Goal: Task Accomplishment & Management: Use online tool/utility

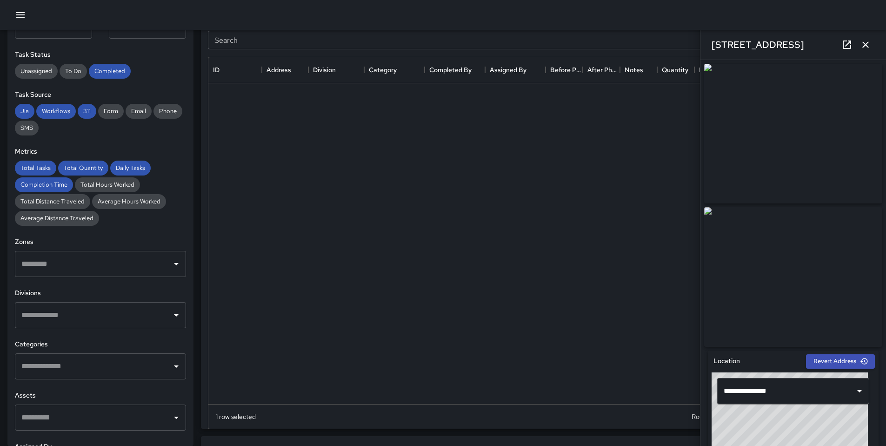
scroll to position [340, 656]
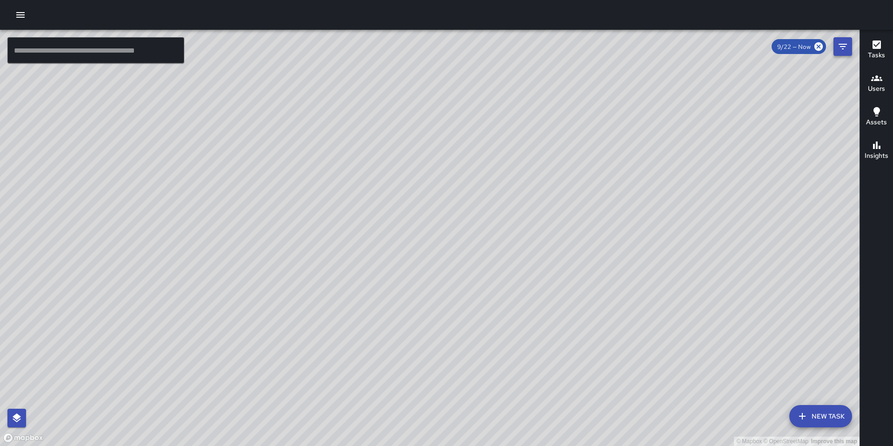
click at [849, 44] on button "Filters" at bounding box center [843, 46] width 19 height 19
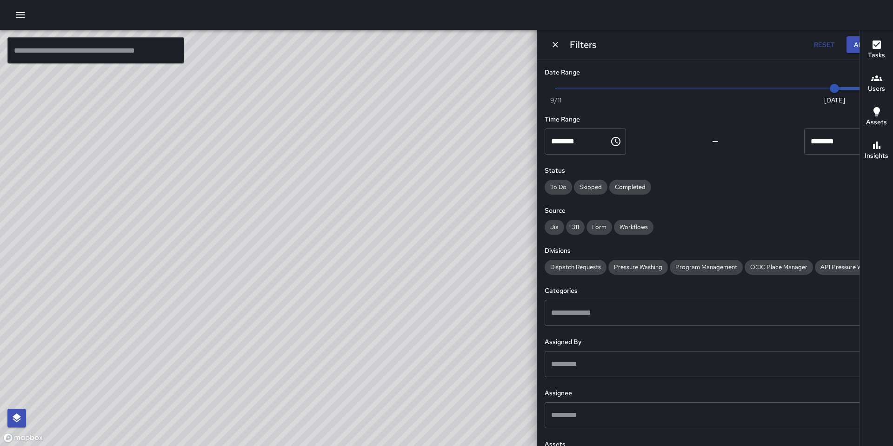
click at [63, 107] on div "© Mapbox © OpenStreetMap Improve this map" at bounding box center [337, 238] width 674 height 416
click at [22, 13] on icon "button" at bounding box center [20, 14] width 11 height 11
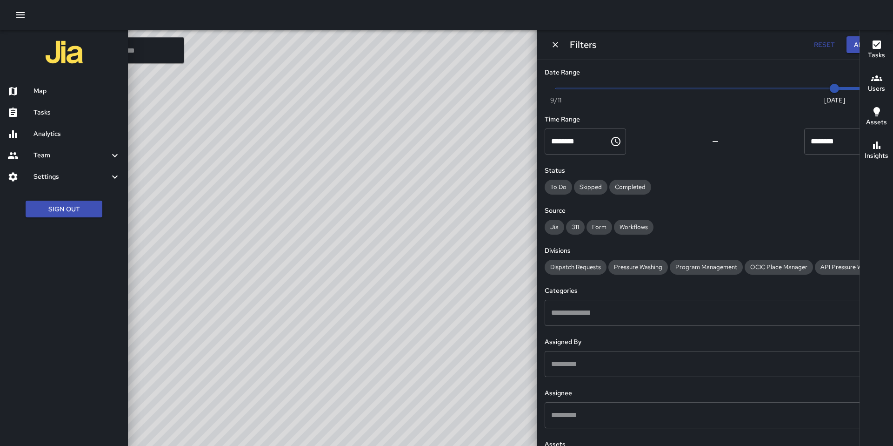
click at [172, 186] on div at bounding box center [446, 223] width 893 height 446
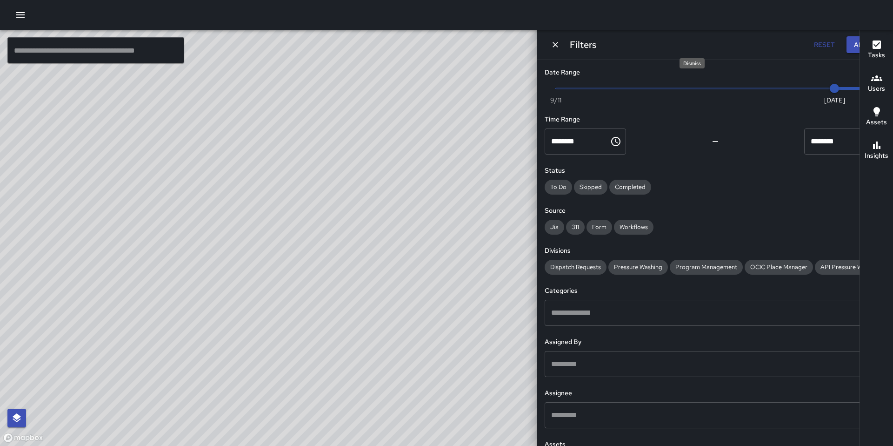
click at [560, 42] on icon "Dismiss" at bounding box center [555, 44] width 9 height 9
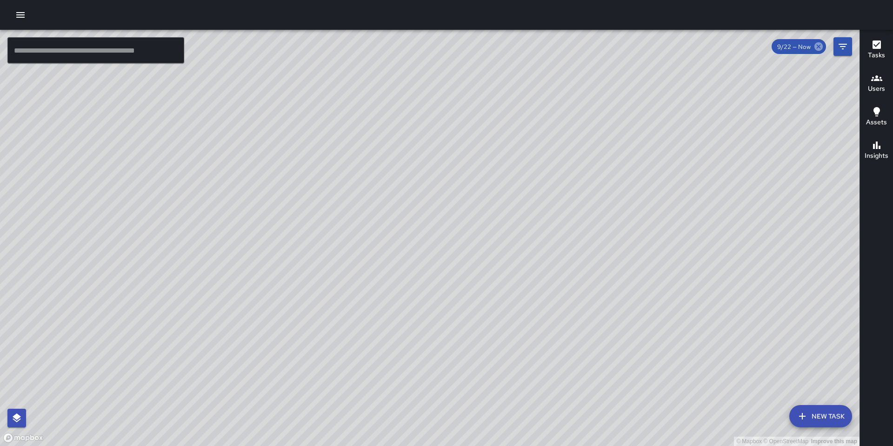
click at [821, 45] on icon at bounding box center [819, 46] width 10 height 10
click at [20, 16] on icon "button" at bounding box center [20, 14] width 11 height 11
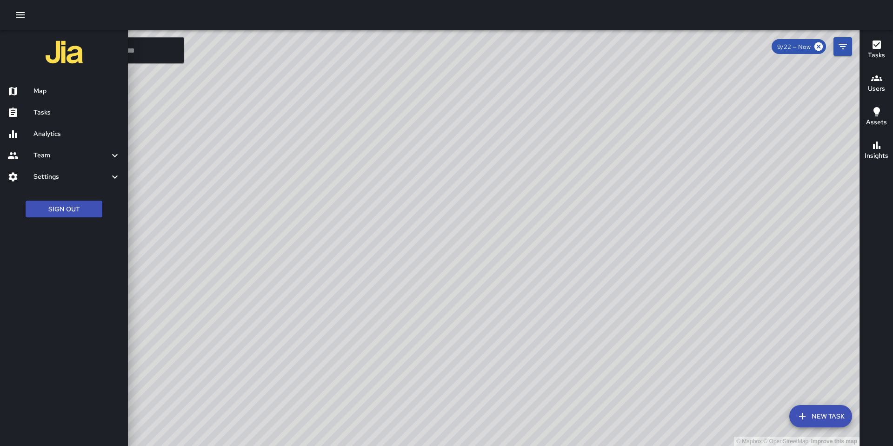
click at [62, 140] on div "Analytics" at bounding box center [64, 133] width 128 height 21
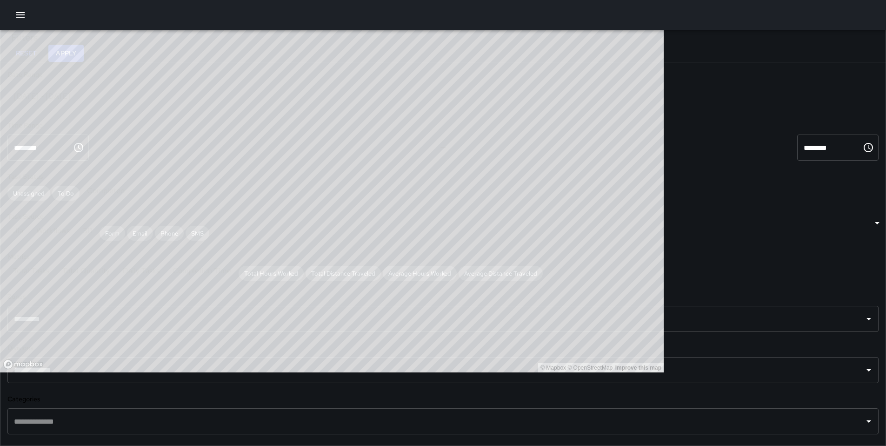
scroll to position [271, 656]
click at [168, 105] on div "Sep 16, 2025 - Sep 22, 2025" at bounding box center [453, 96] width 893 height 26
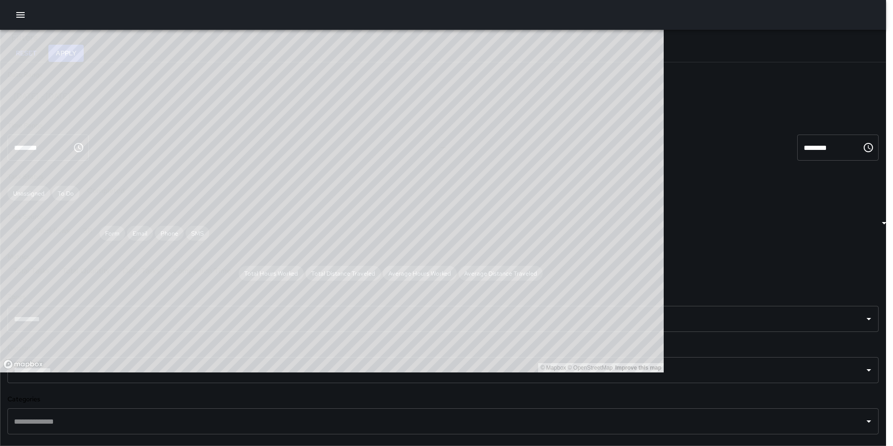
type input "******"
type input "**********"
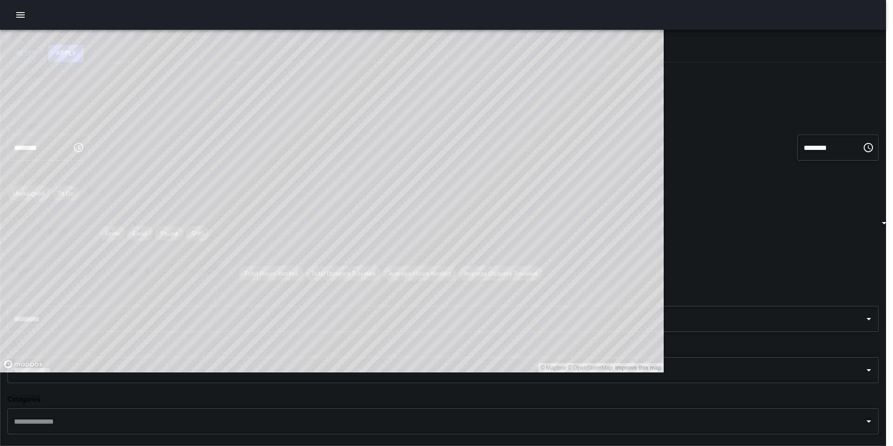
type input "**********"
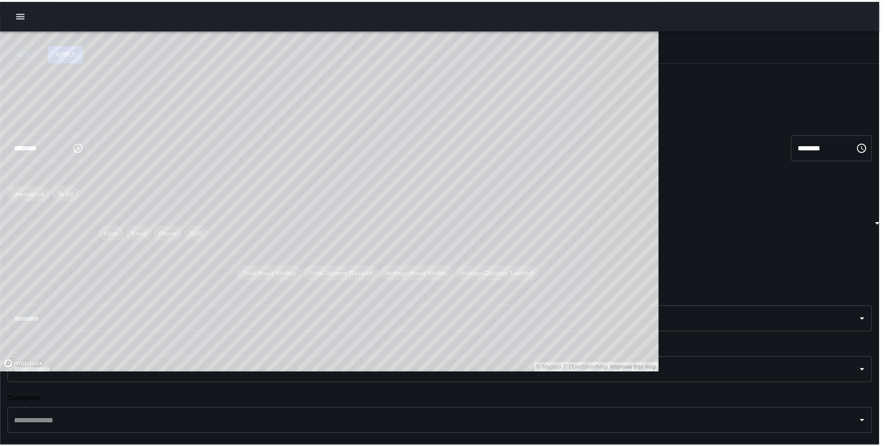
scroll to position [7, 7]
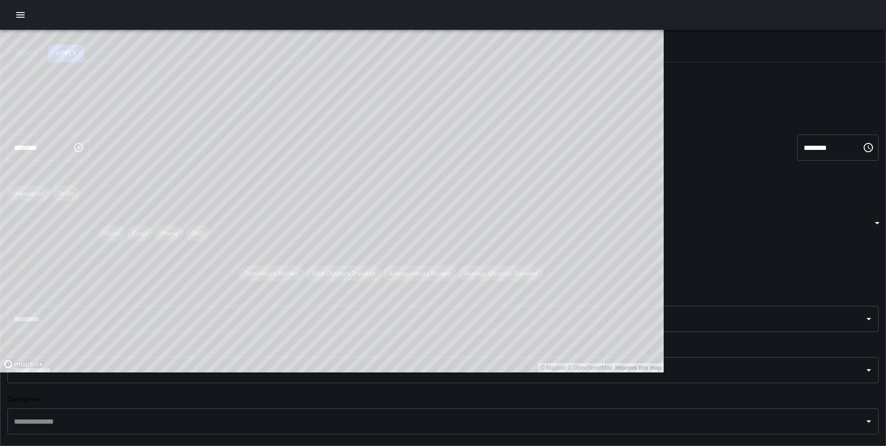
click at [84, 53] on button "Apply" at bounding box center [65, 53] width 35 height 17
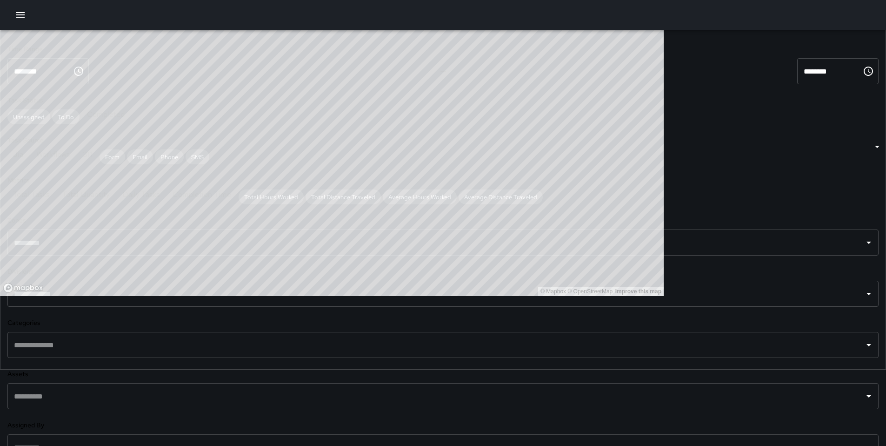
scroll to position [275, 0]
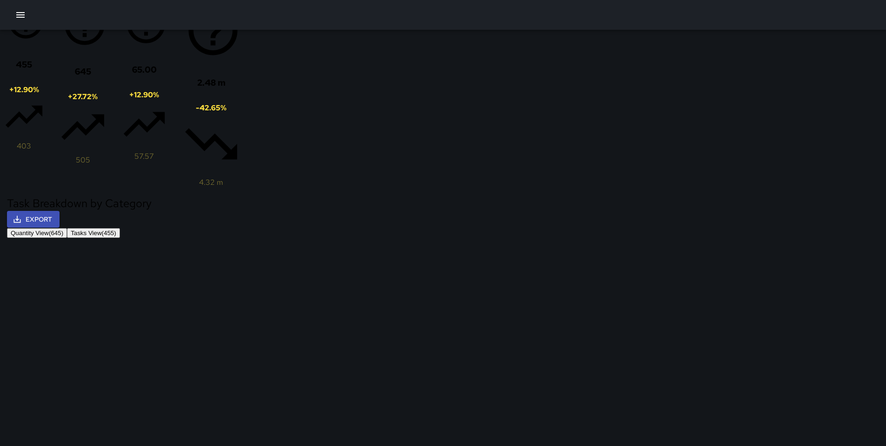
scroll to position [612, 0]
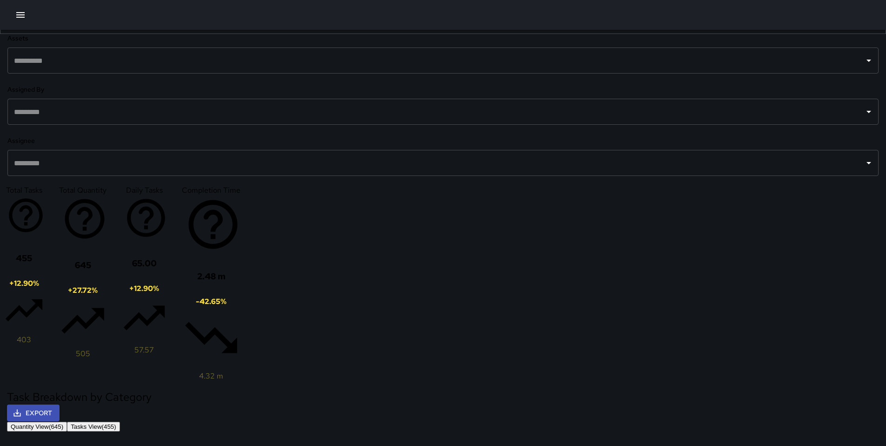
scroll to position [412, 0]
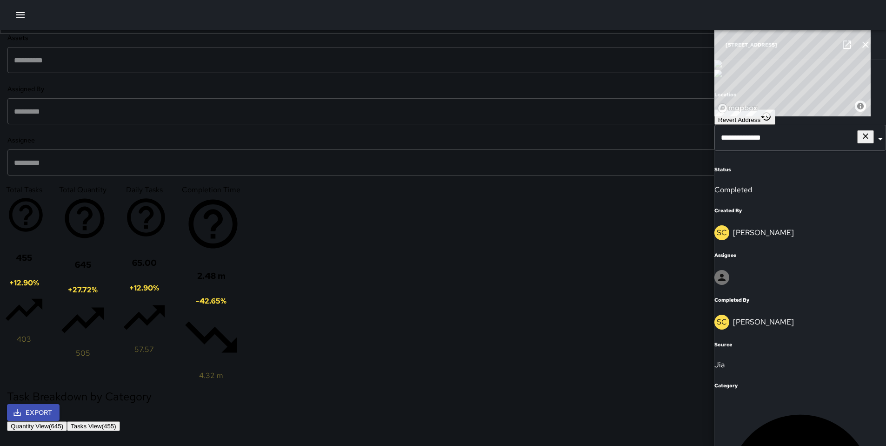
scroll to position [82, 0]
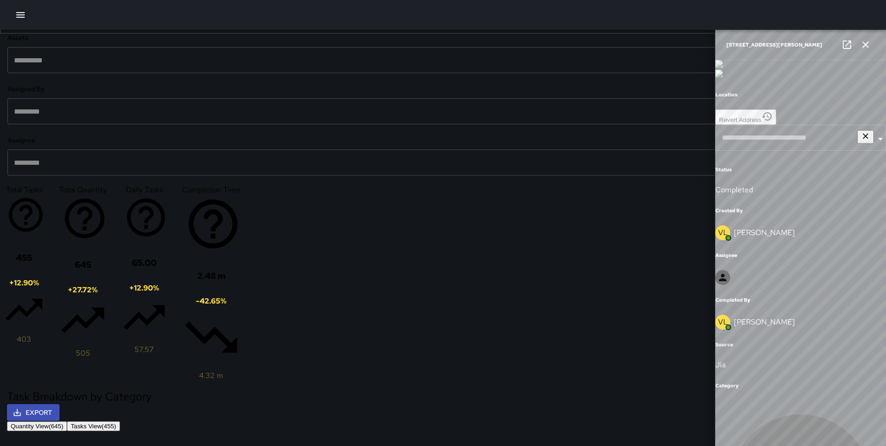
type input "**********"
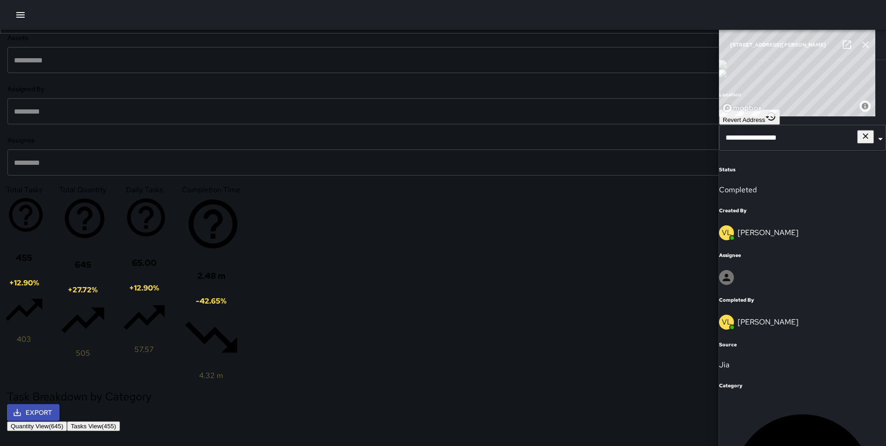
scroll to position [104, 0]
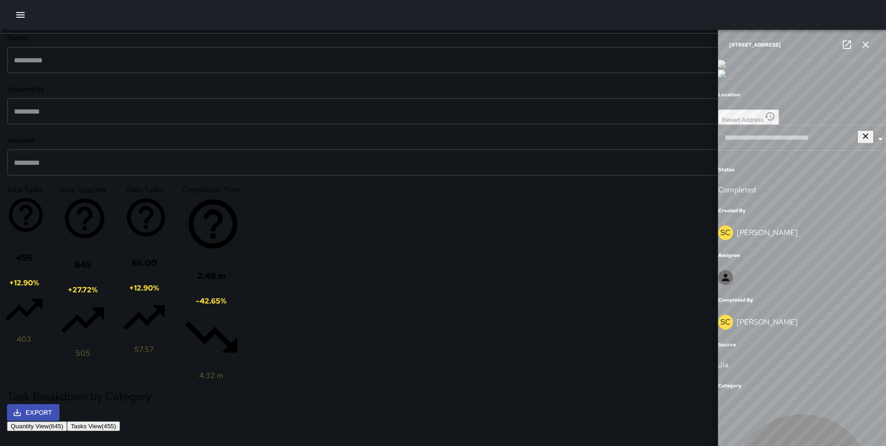
type input "**********"
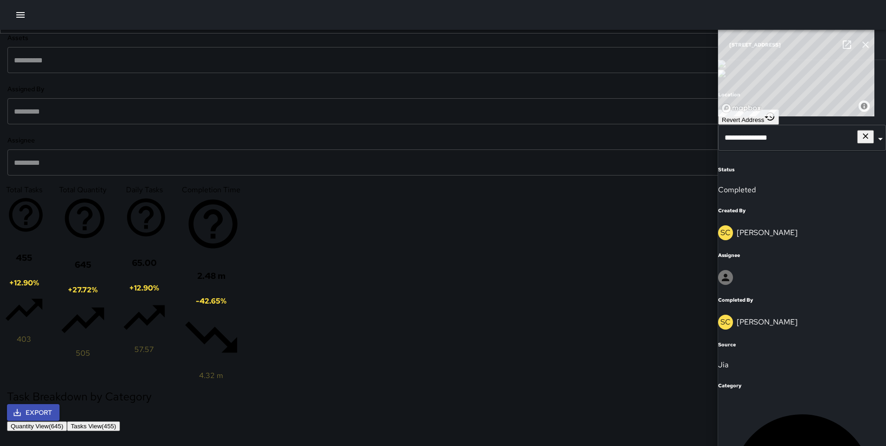
scroll to position [200, 0]
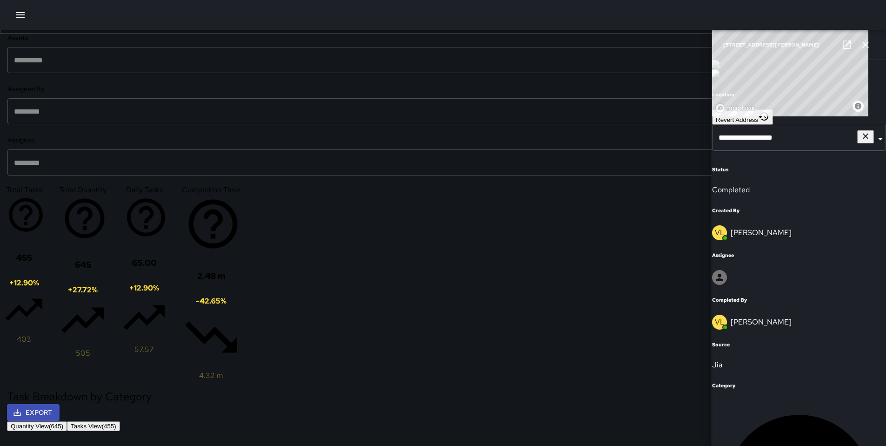
scroll to position [373, 0]
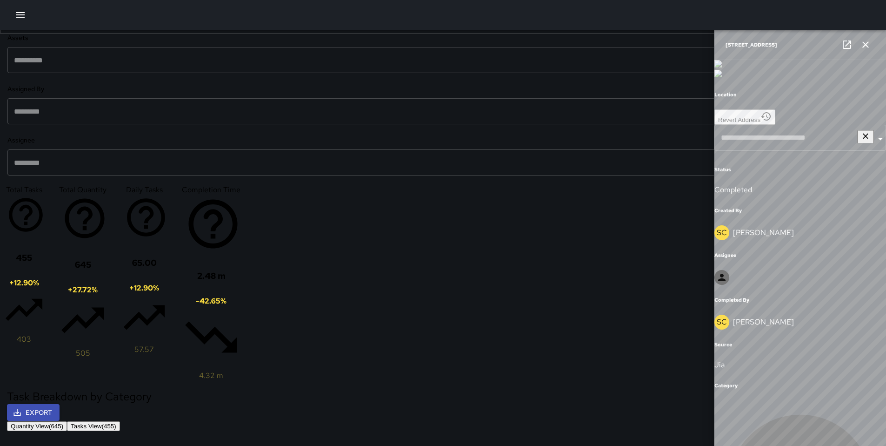
type input "**********"
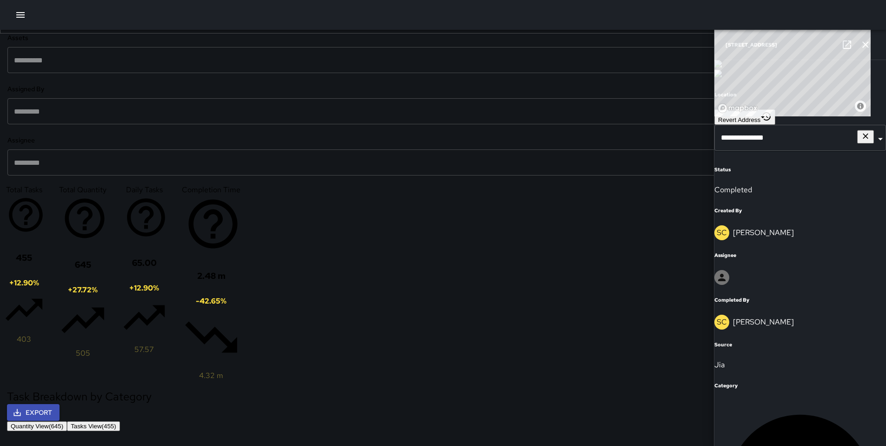
scroll to position [557, 0]
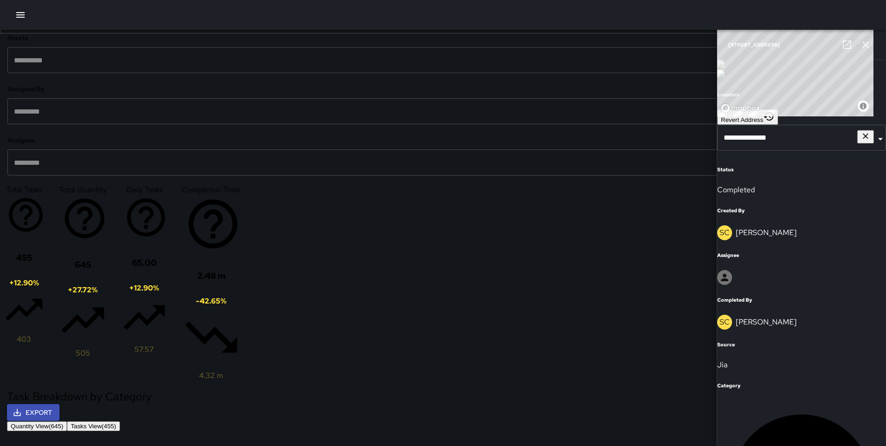
click at [846, 50] on icon at bounding box center [847, 44] width 11 height 11
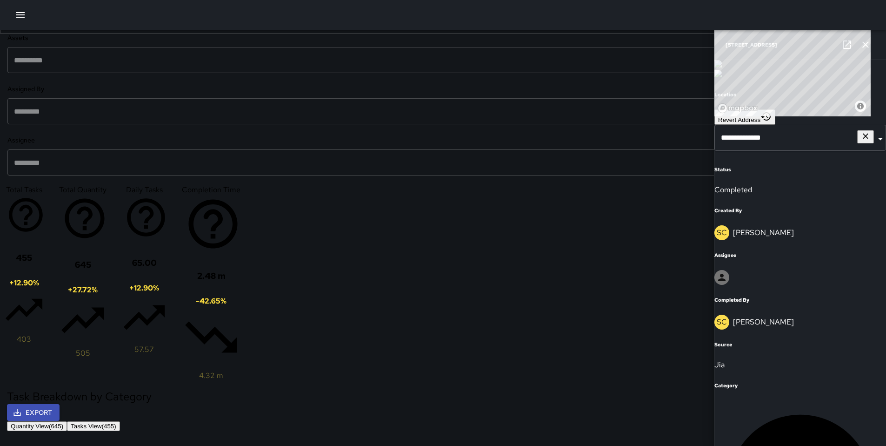
scroll to position [989, 0]
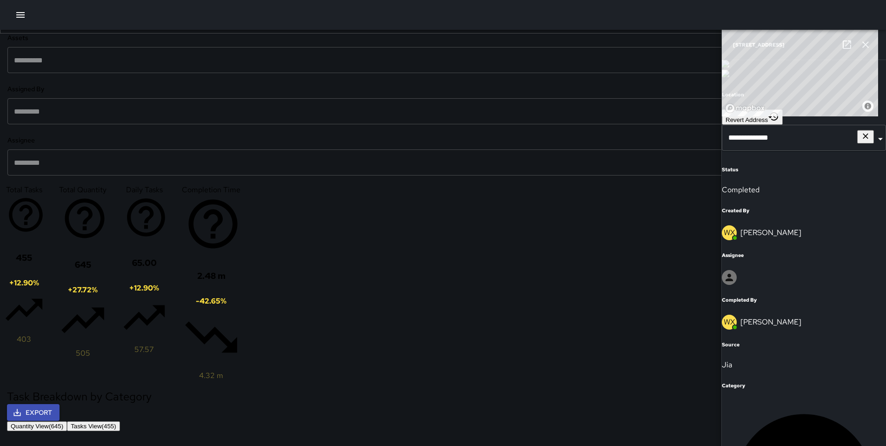
scroll to position [1142, 0]
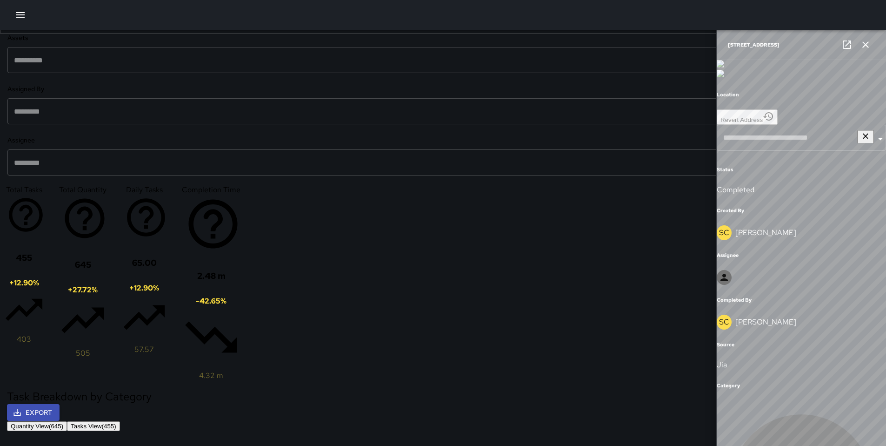
type input "**********"
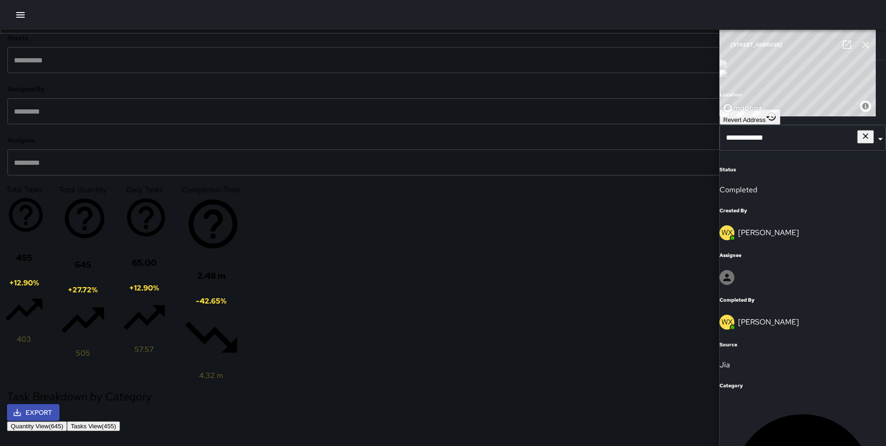
click at [846, 46] on icon at bounding box center [847, 44] width 8 height 8
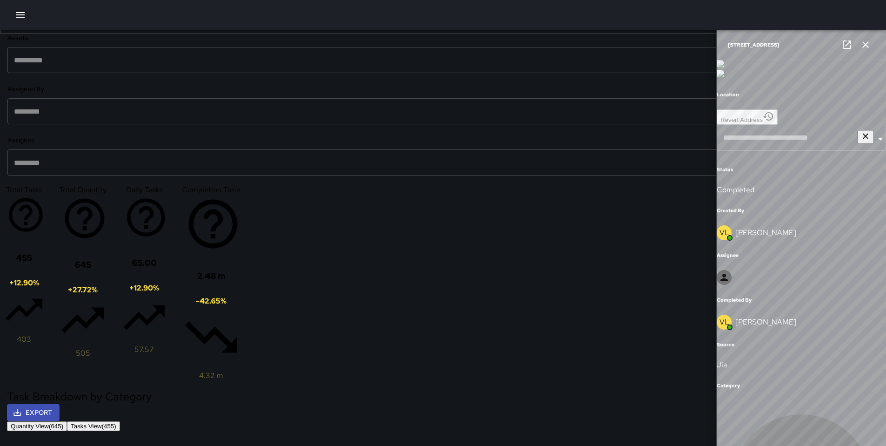
type input "**********"
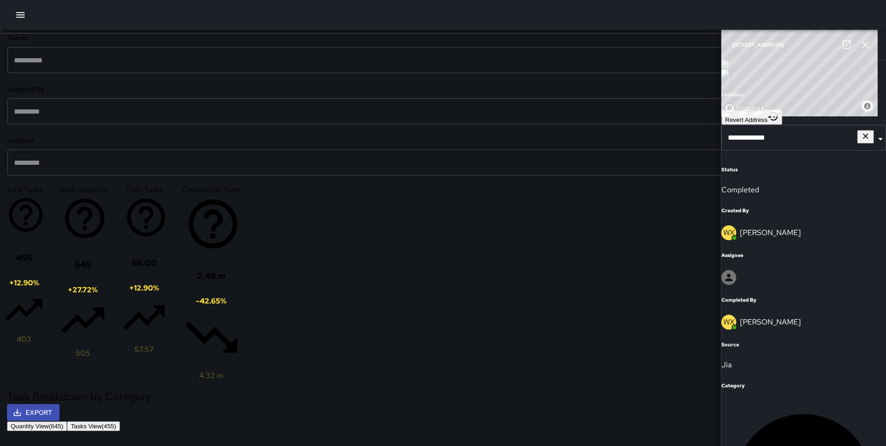
scroll to position [1401, 0]
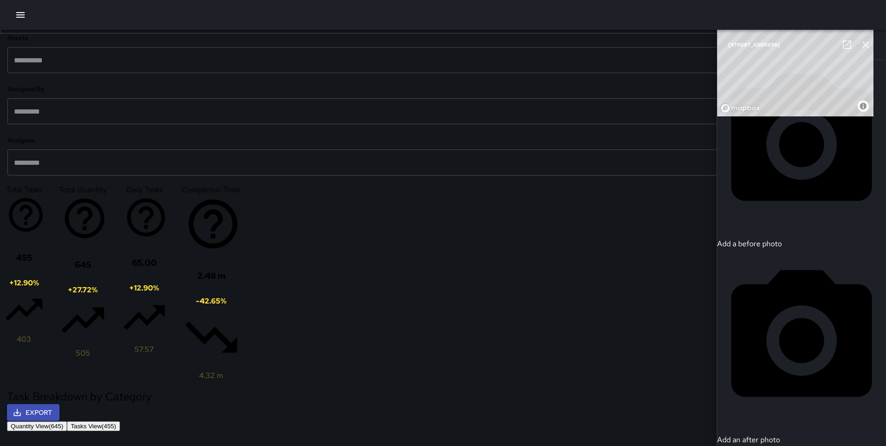
scroll to position [1459, 0]
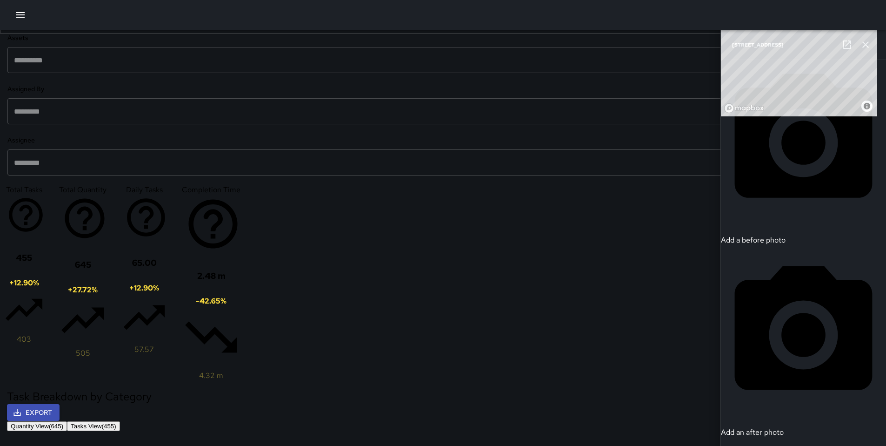
scroll to position [1550, 0]
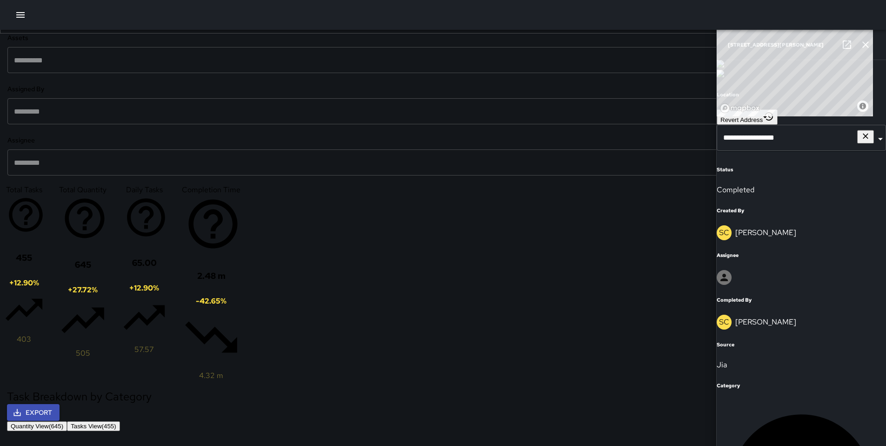
scroll to position [1601, 0]
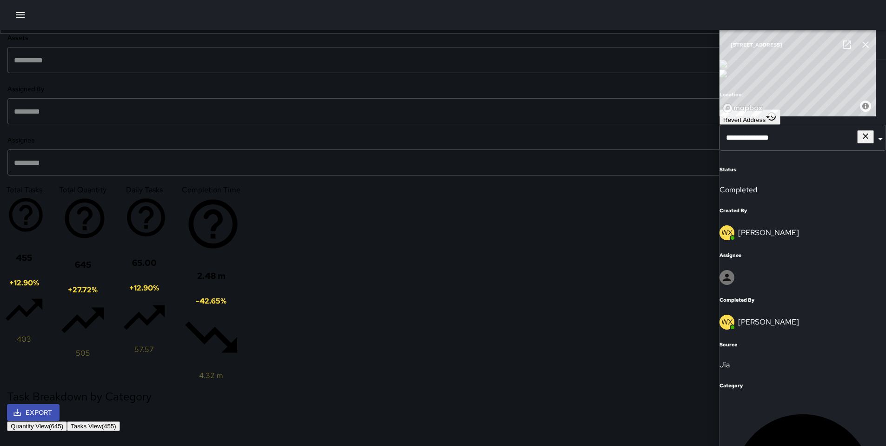
scroll to position [1674, 0]
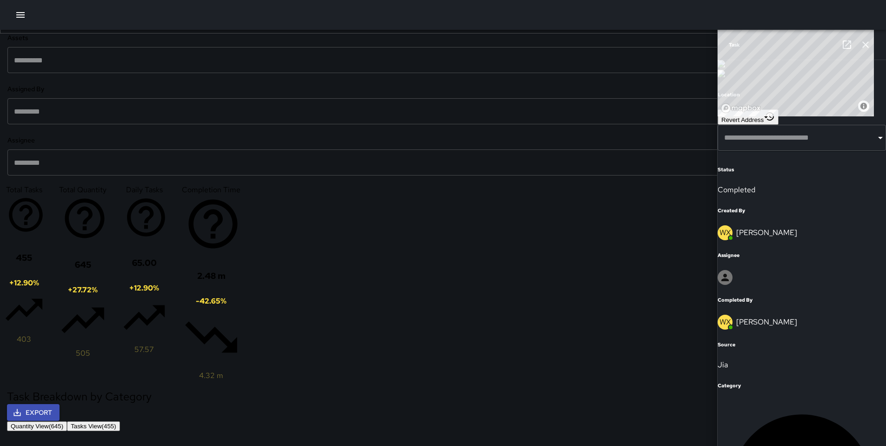
scroll to position [1702, 0]
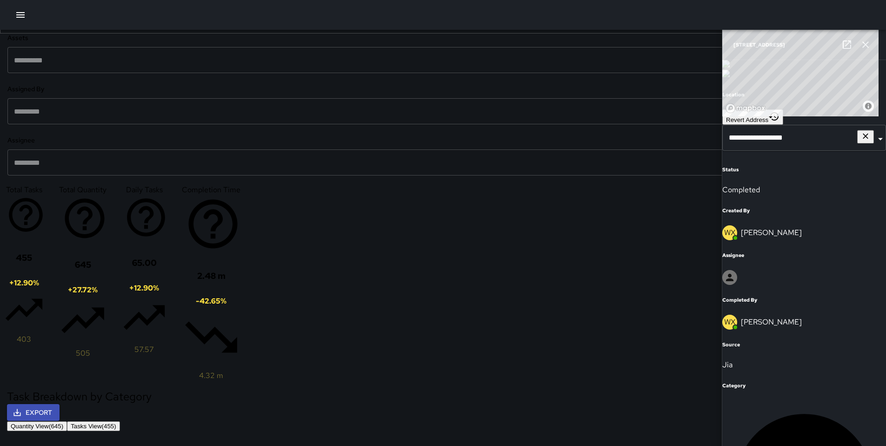
scroll to position [1738, 0]
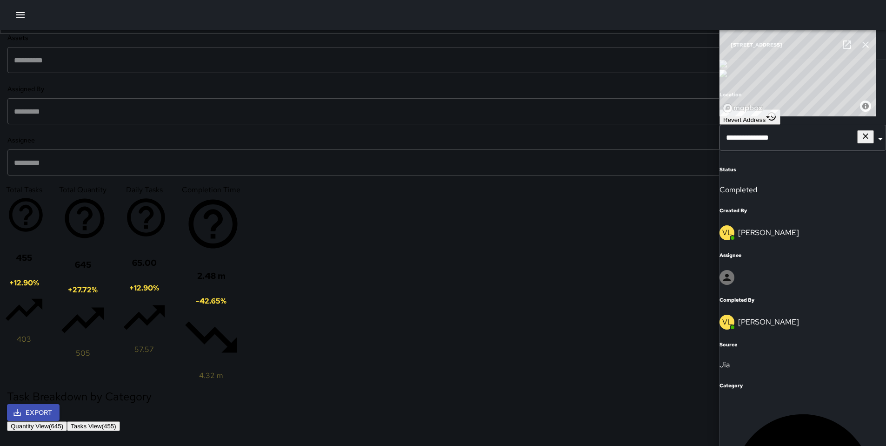
scroll to position [1926, 0]
click at [849, 42] on icon at bounding box center [847, 44] width 8 height 8
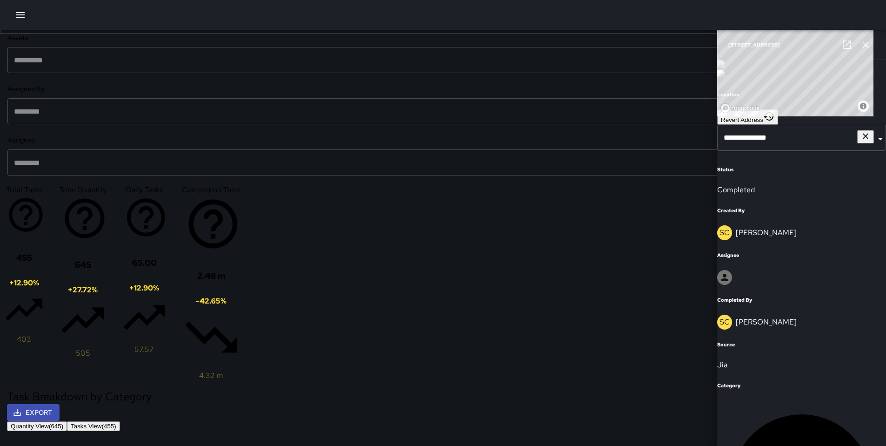
scroll to position [2027, 0]
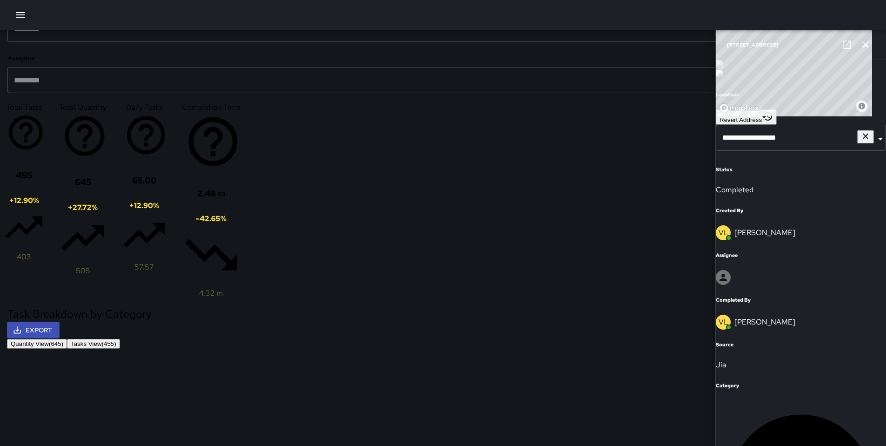
scroll to position [535, 0]
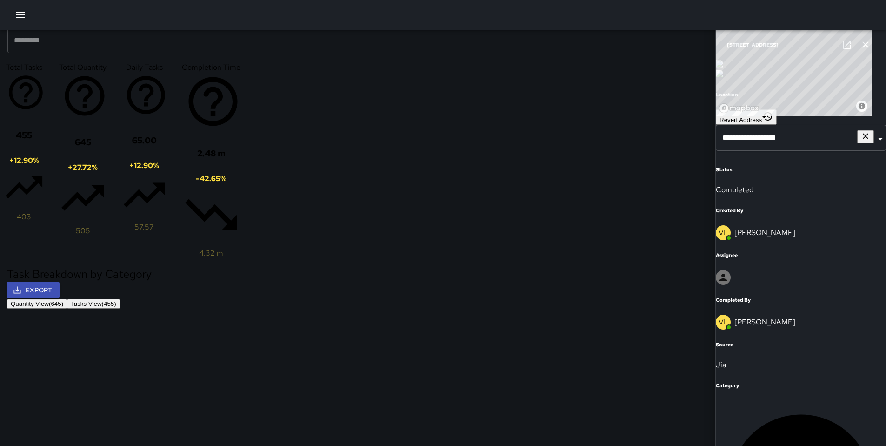
click at [861, 43] on icon "button" at bounding box center [865, 44] width 11 height 11
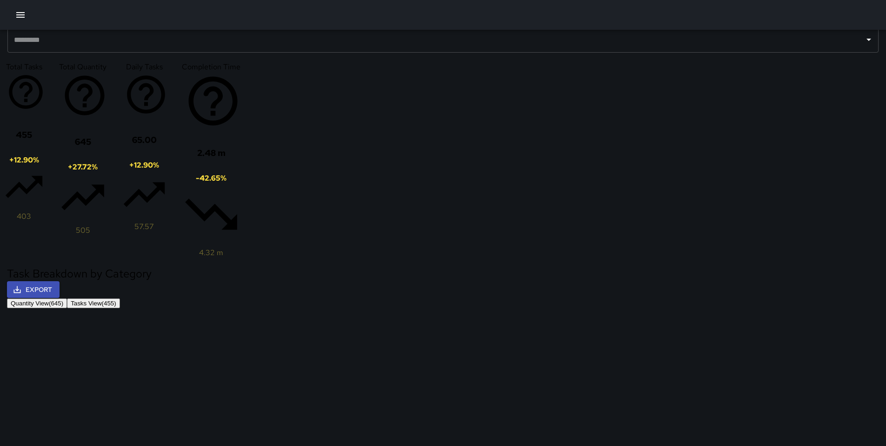
scroll to position [537, 0]
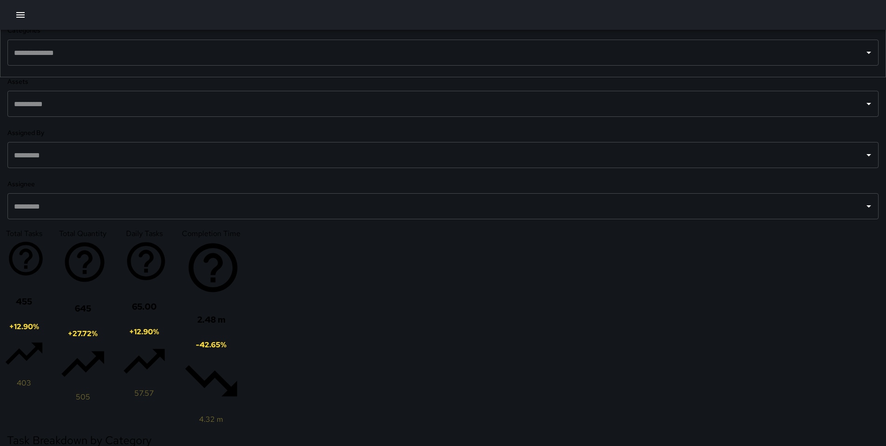
scroll to position [370, 0]
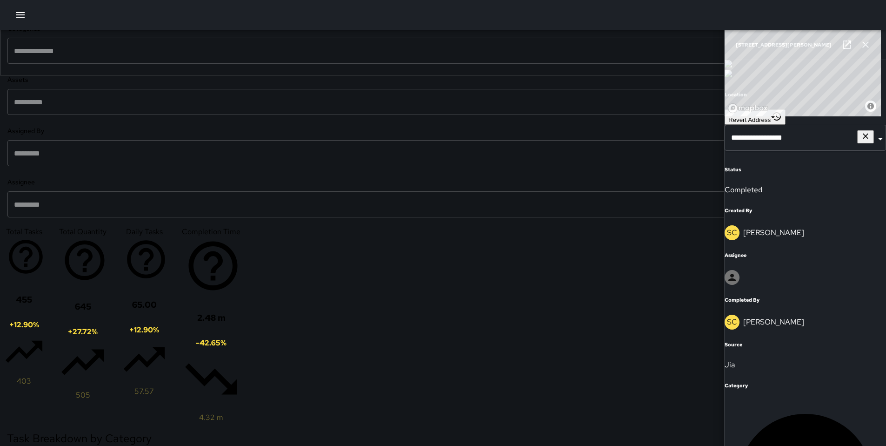
scroll to position [25, 0]
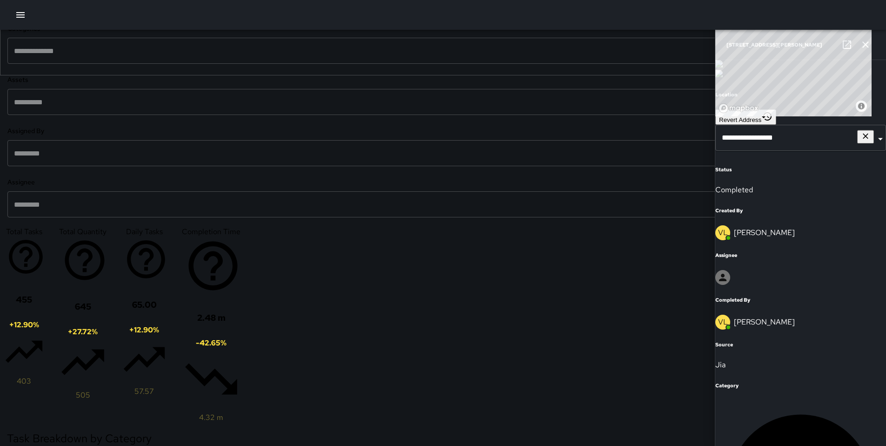
scroll to position [102, 0]
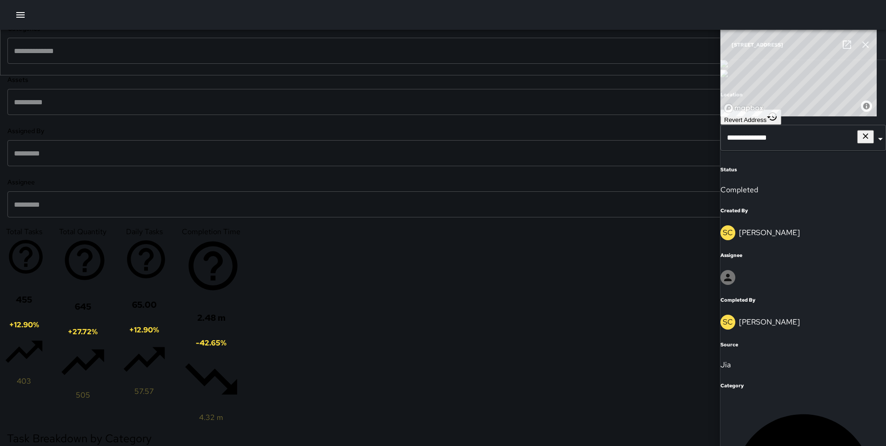
scroll to position [204, 0]
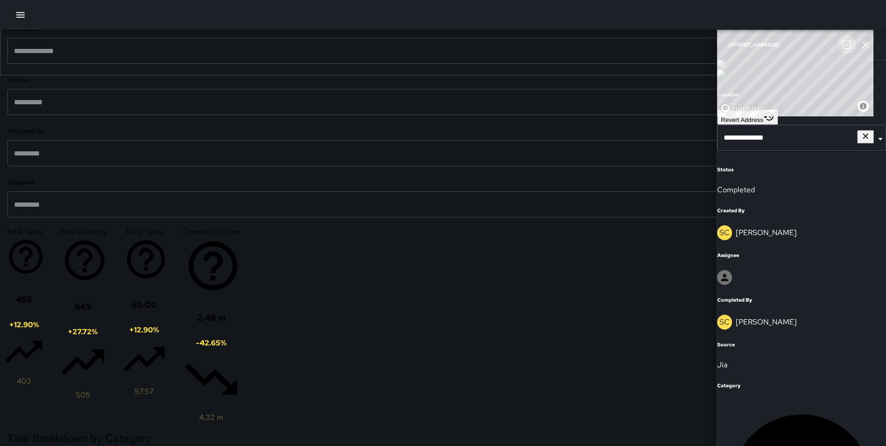
click at [840, 40] on link at bounding box center [847, 44] width 19 height 19
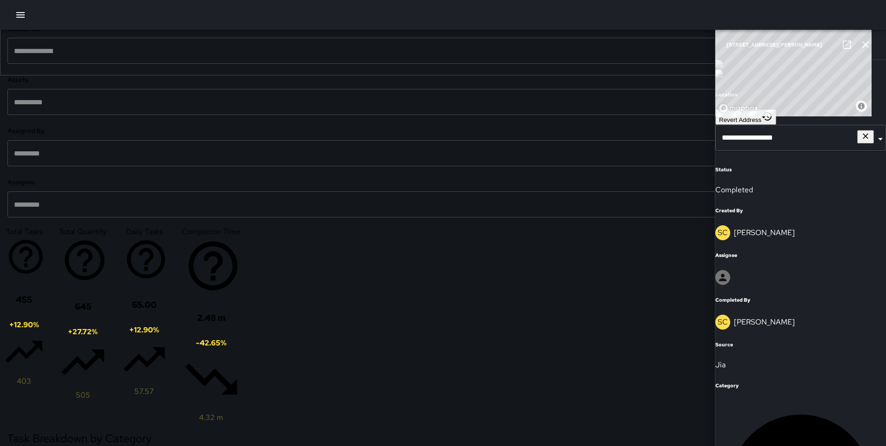
scroll to position [289, 0]
click at [839, 44] on link at bounding box center [847, 44] width 19 height 19
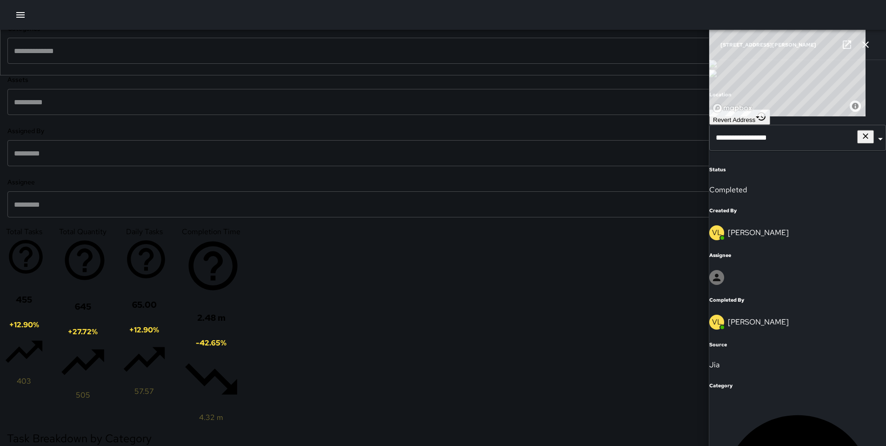
scroll to position [387, 0]
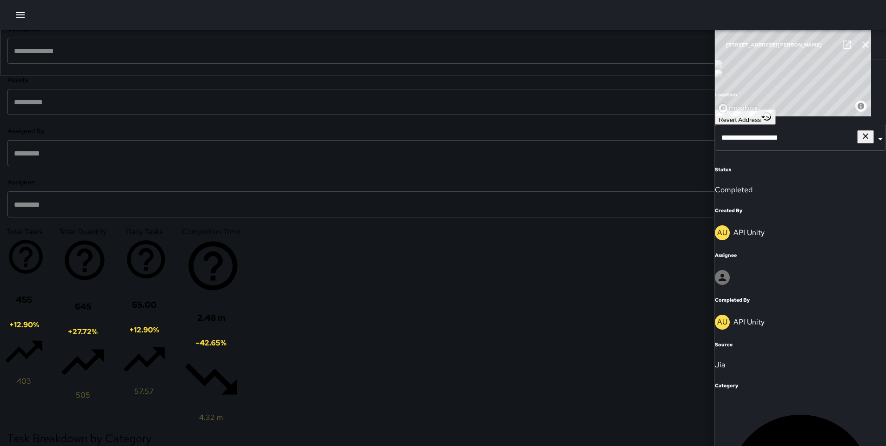
scroll to position [436, 0]
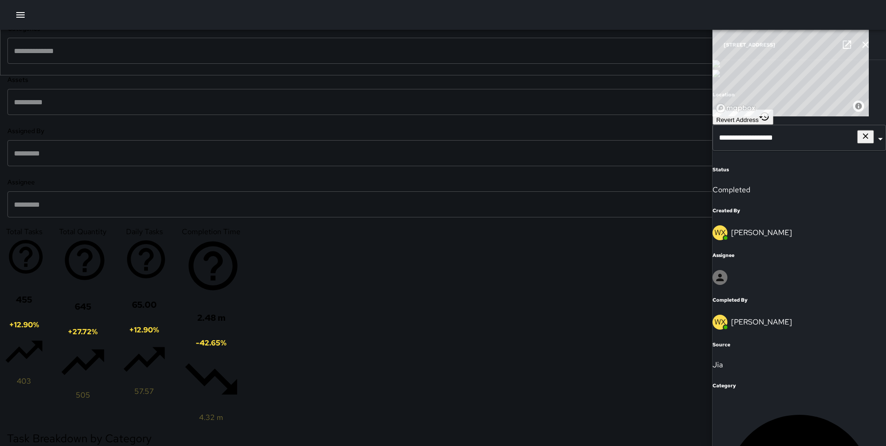
scroll to position [508, 0]
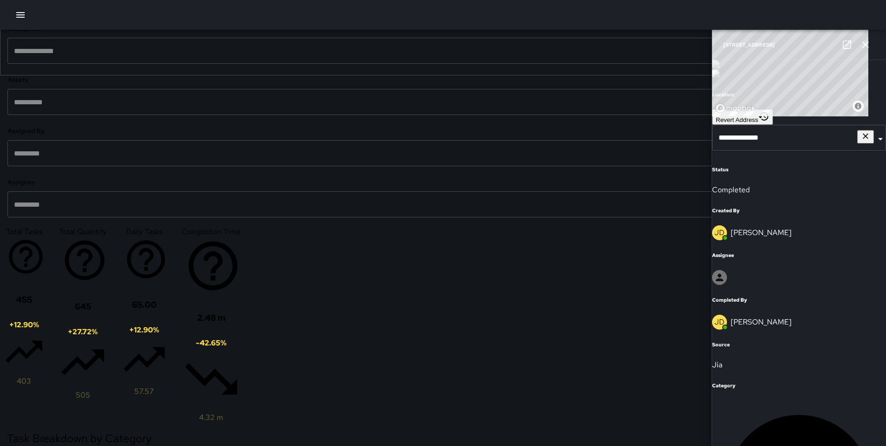
scroll to position [552, 0]
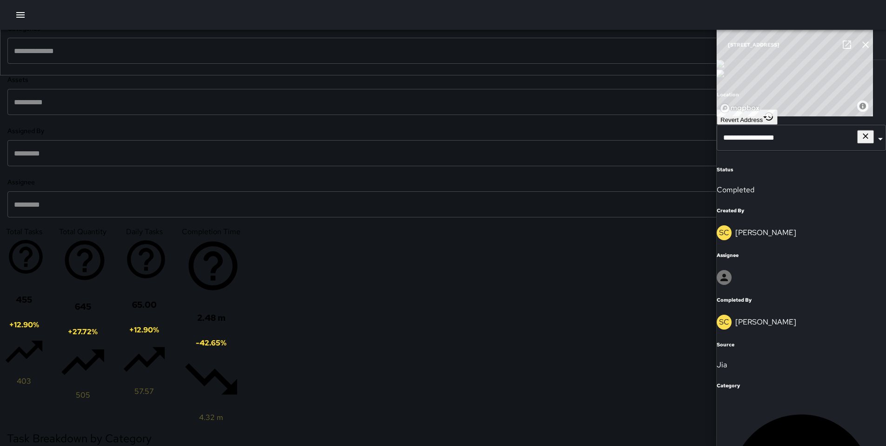
scroll to position [678, 0]
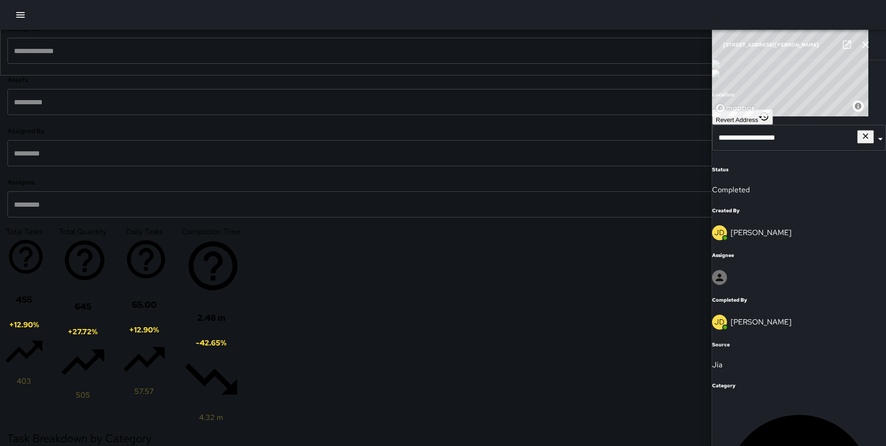
scroll to position [793, 0]
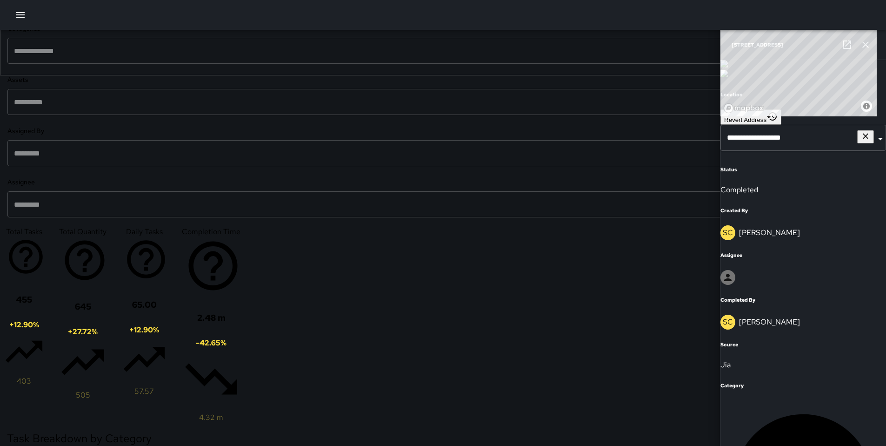
scroll to position [931, 0]
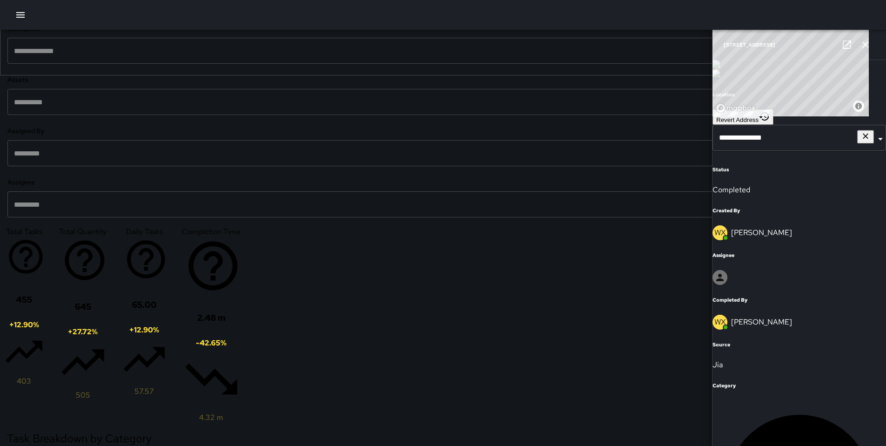
scroll to position [977, 0]
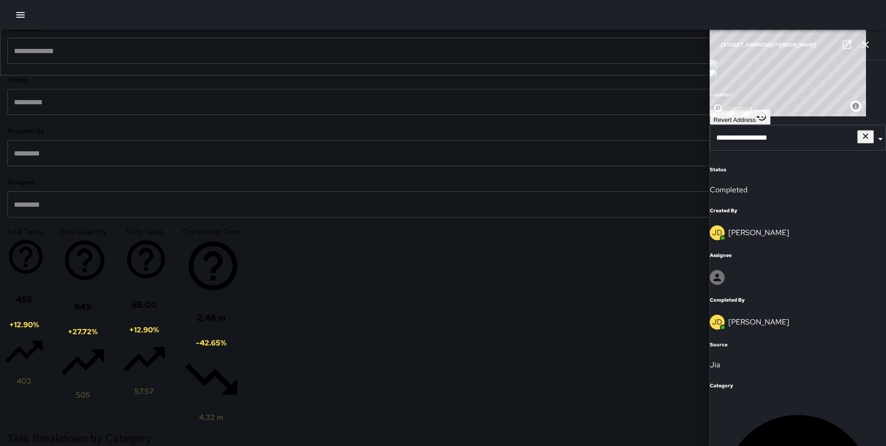
scroll to position [1271, 0]
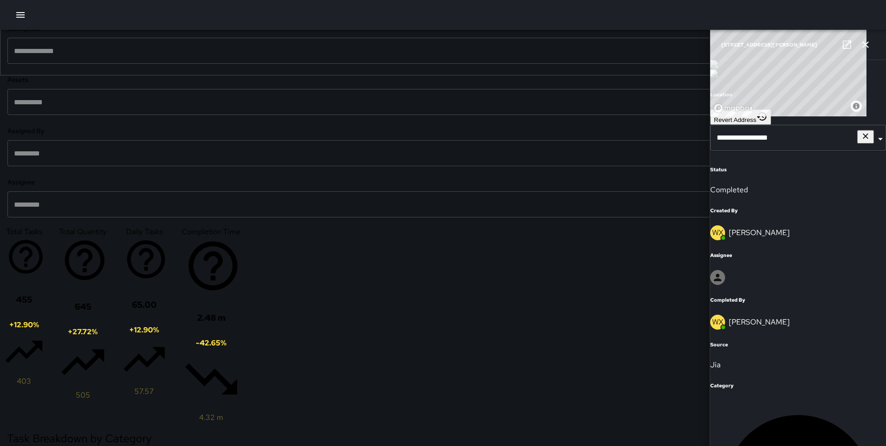
scroll to position [1397, 0]
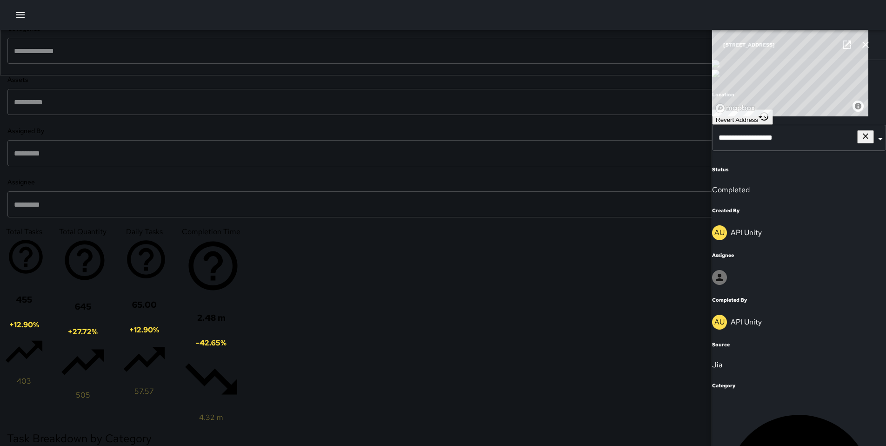
scroll to position [1616, 0]
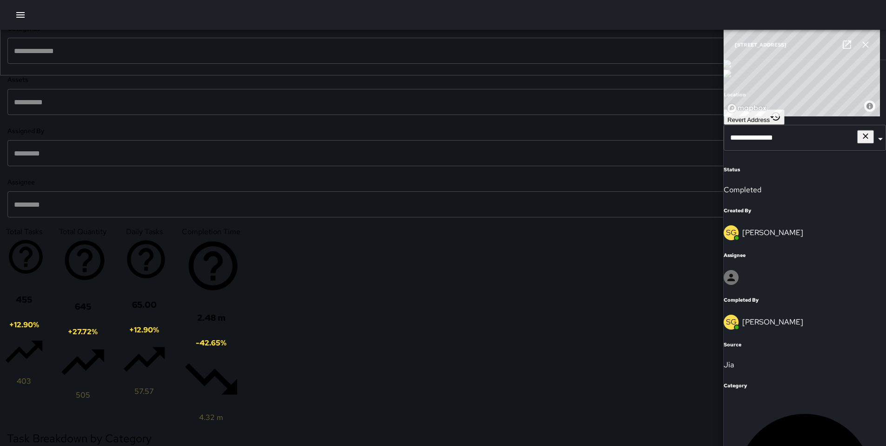
scroll to position [1845, 0]
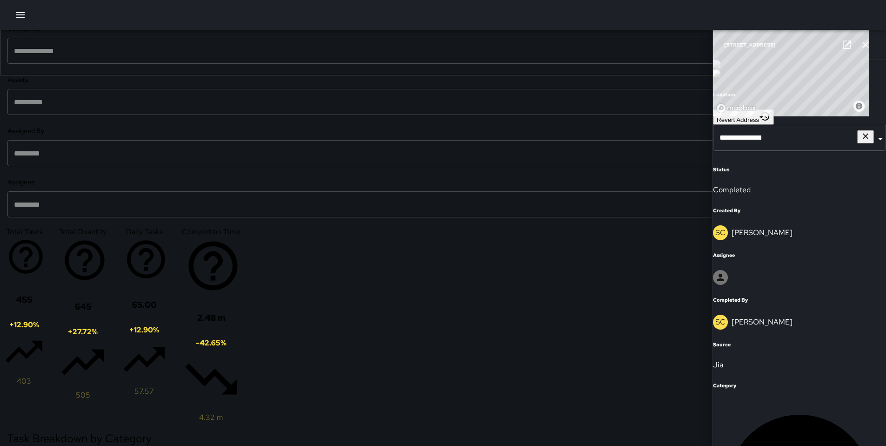
scroll to position [1860, 0]
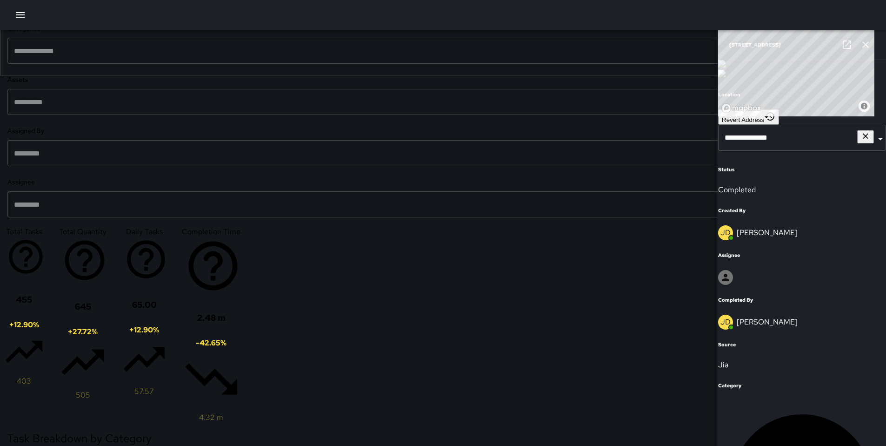
scroll to position [1946, 0]
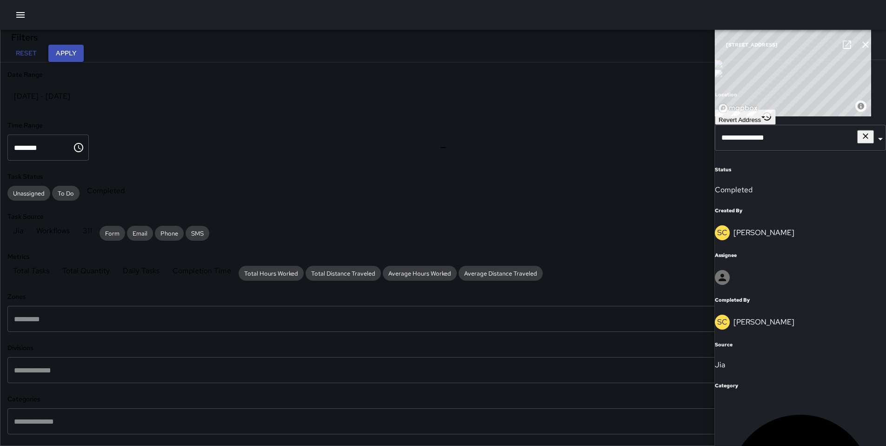
scroll to position [426, 0]
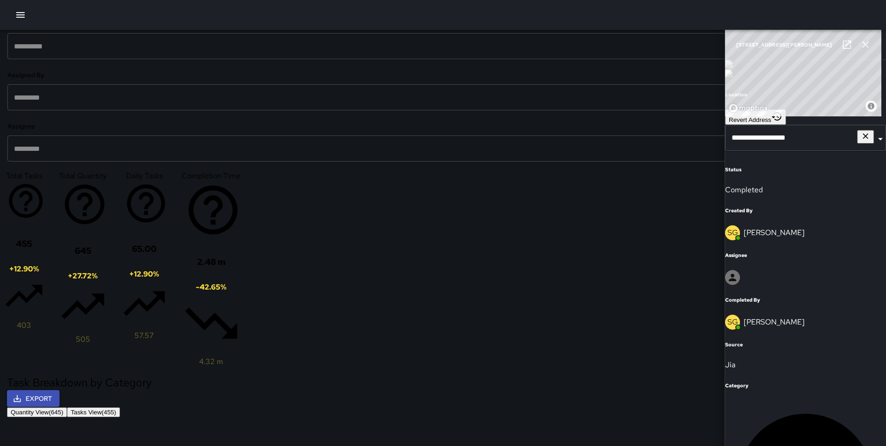
scroll to position [1989, 0]
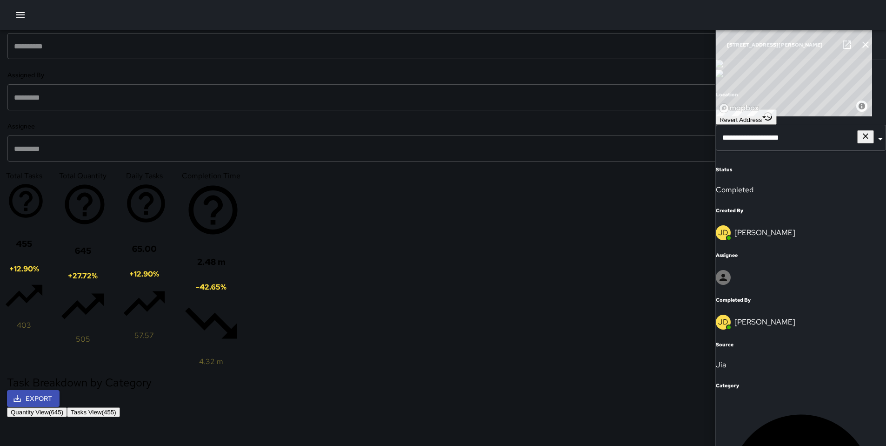
scroll to position [2106, 0]
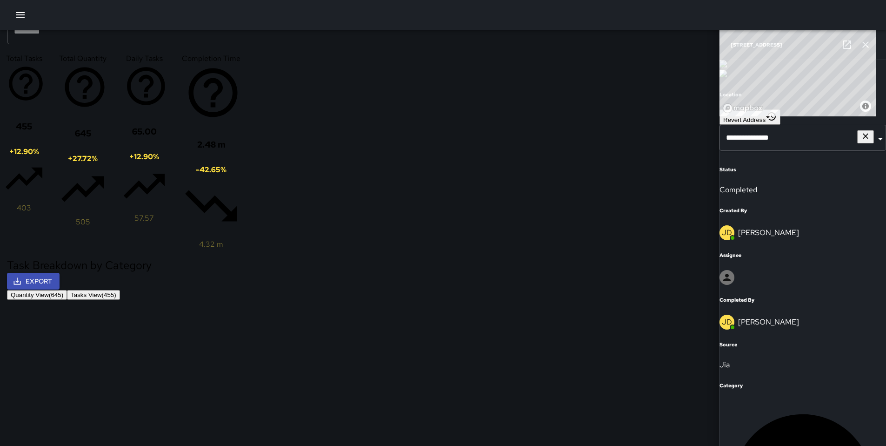
scroll to position [559, 0]
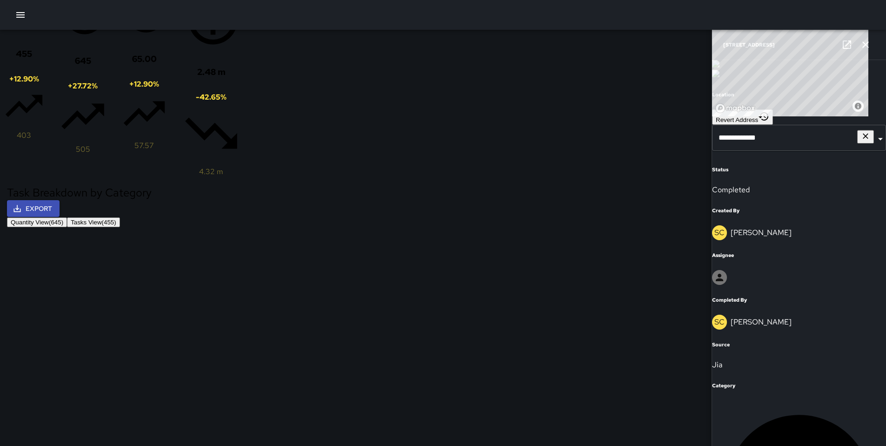
scroll to position [617, 0]
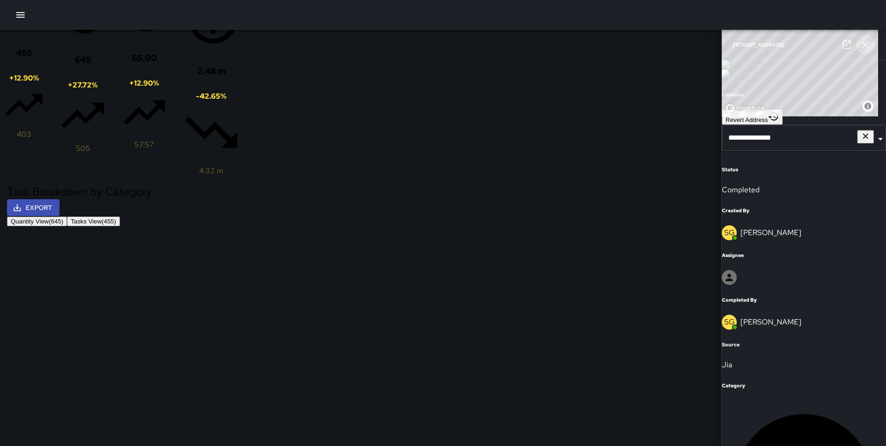
click at [859, 42] on button "button" at bounding box center [866, 44] width 19 height 19
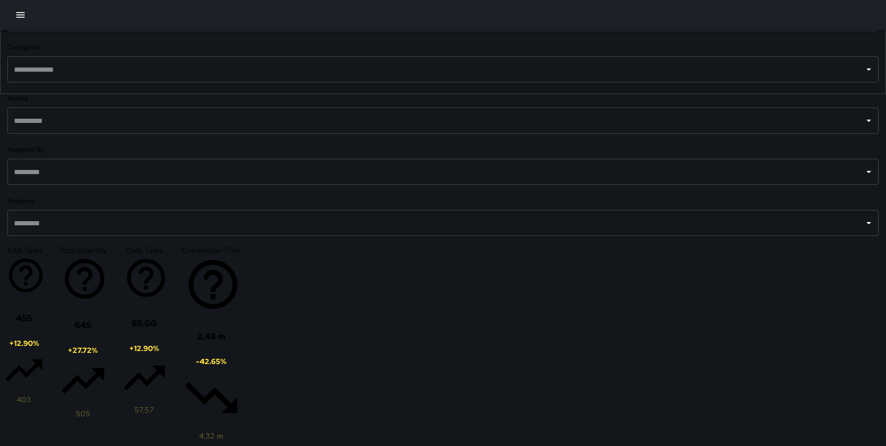
scroll to position [354, 0]
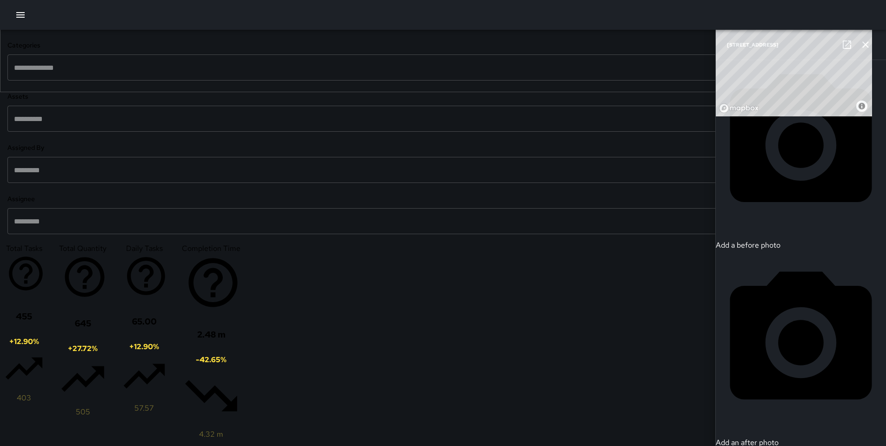
scroll to position [176, 0]
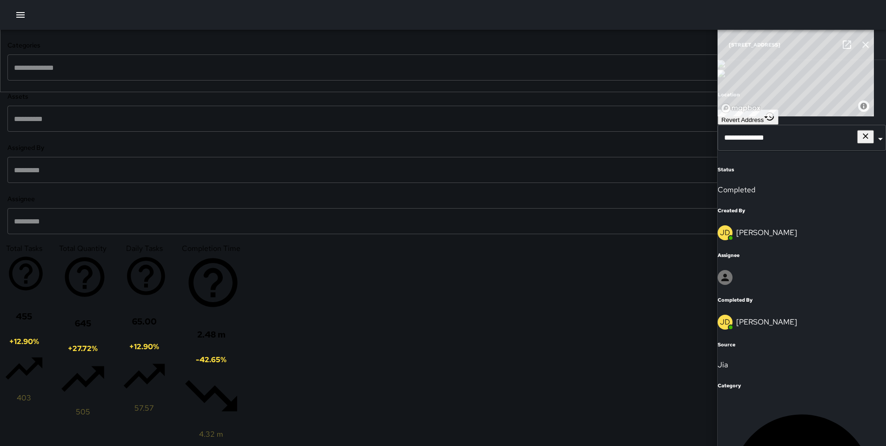
scroll to position [482, 0]
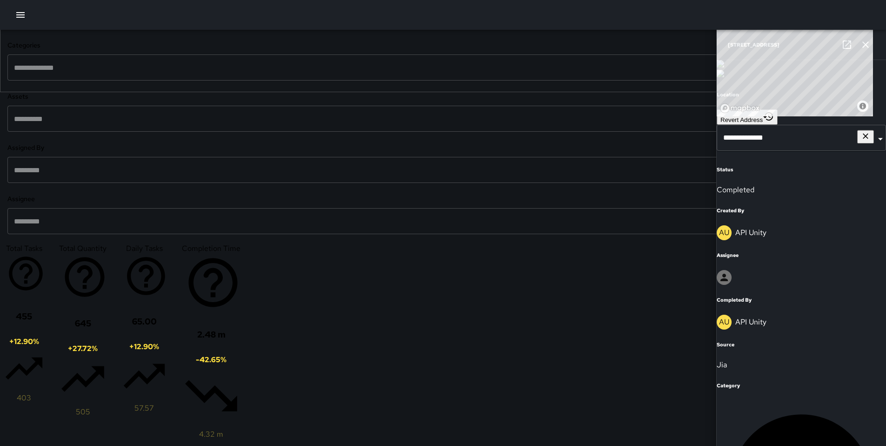
scroll to position [656, 0]
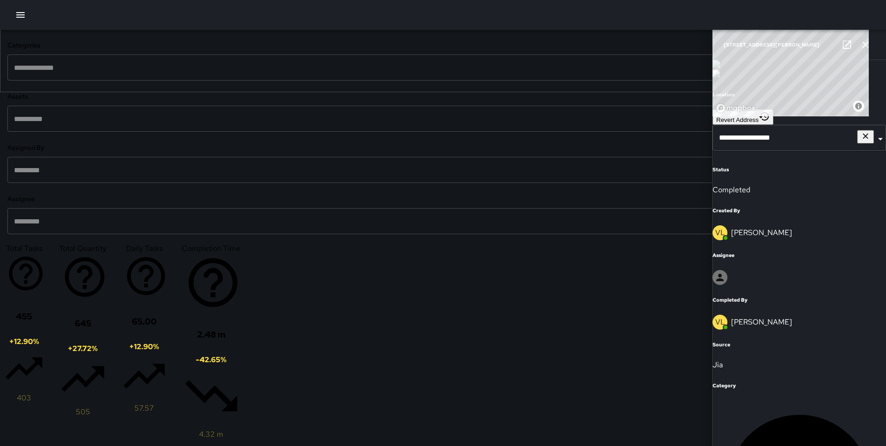
scroll to position [1184, 0]
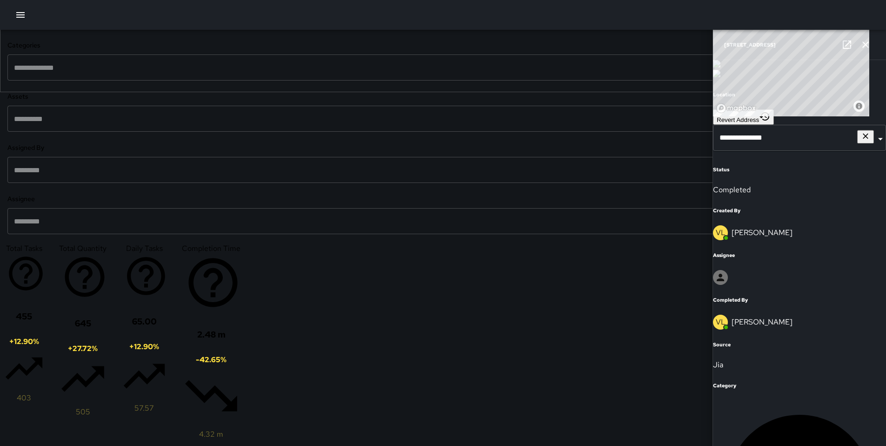
click at [846, 49] on icon at bounding box center [847, 44] width 11 height 11
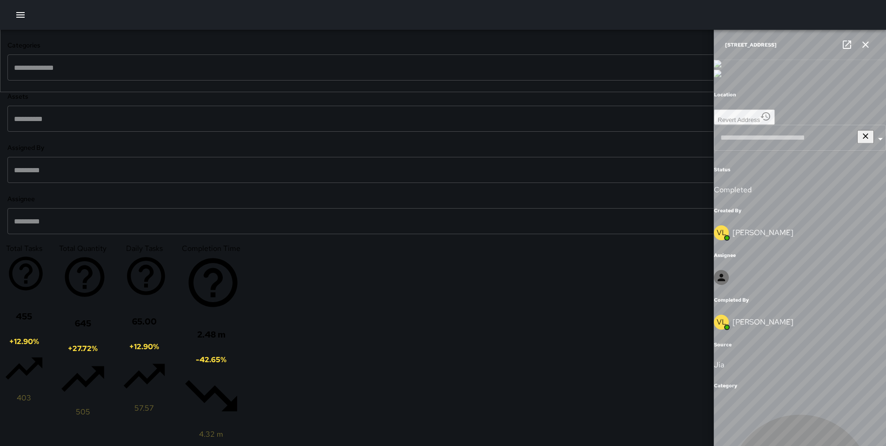
type input "**********"
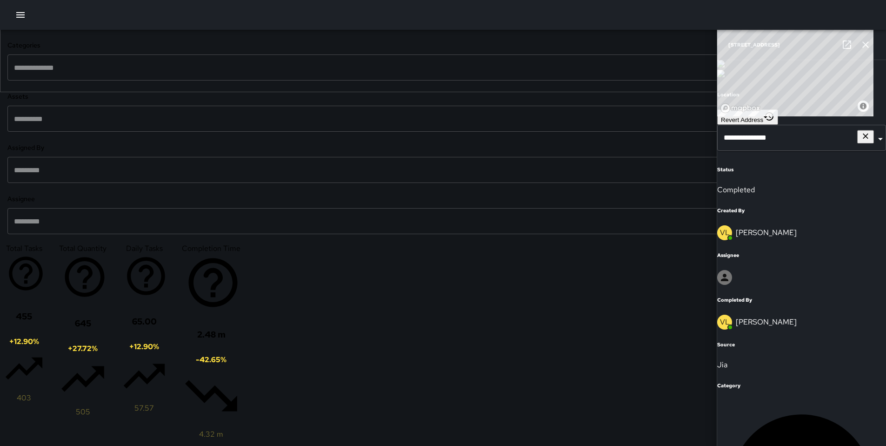
scroll to position [1734, 0]
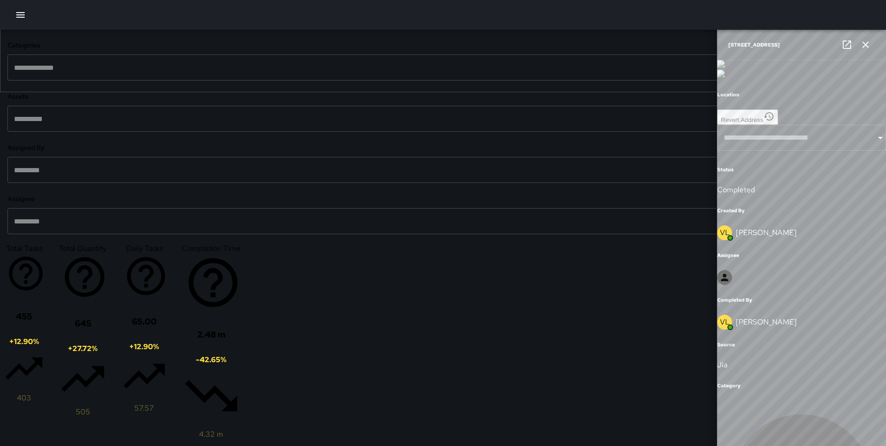
type input "**********"
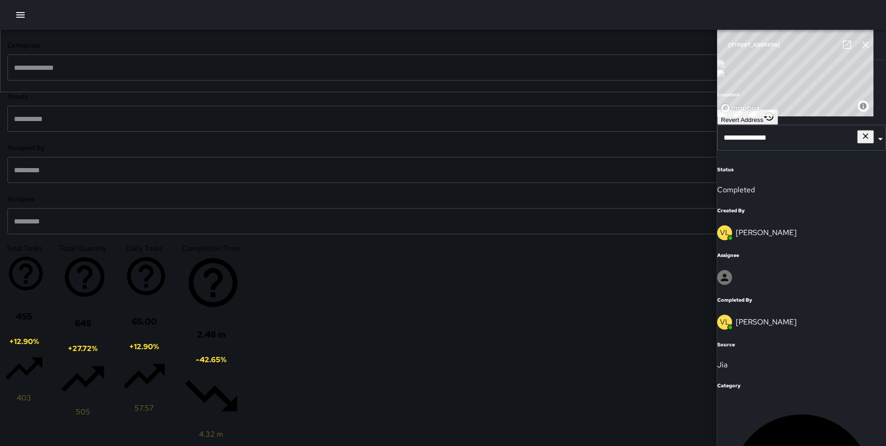
scroll to position [1732, 0]
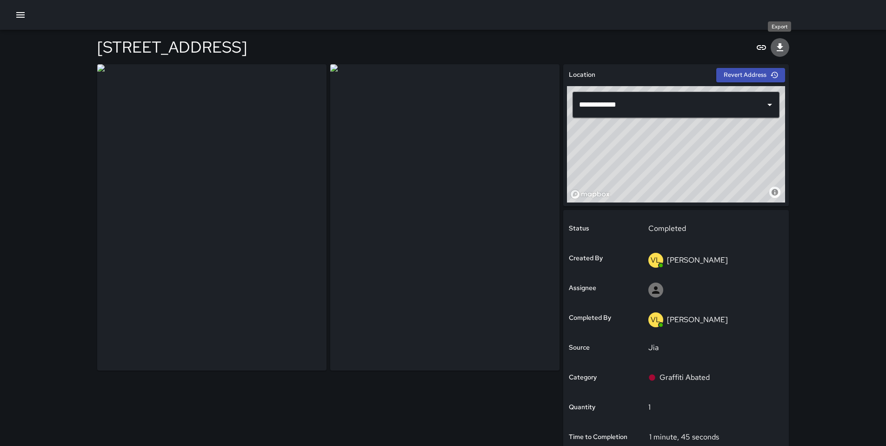
click at [775, 49] on icon "Export" at bounding box center [780, 47] width 11 height 11
click at [783, 47] on icon "Export" at bounding box center [780, 47] width 11 height 11
click at [858, 127] on div "**********" at bounding box center [443, 298] width 886 height 597
click at [787, 40] on button "Export" at bounding box center [780, 47] width 19 height 19
click at [785, 53] on icon "Export" at bounding box center [780, 47] width 11 height 11
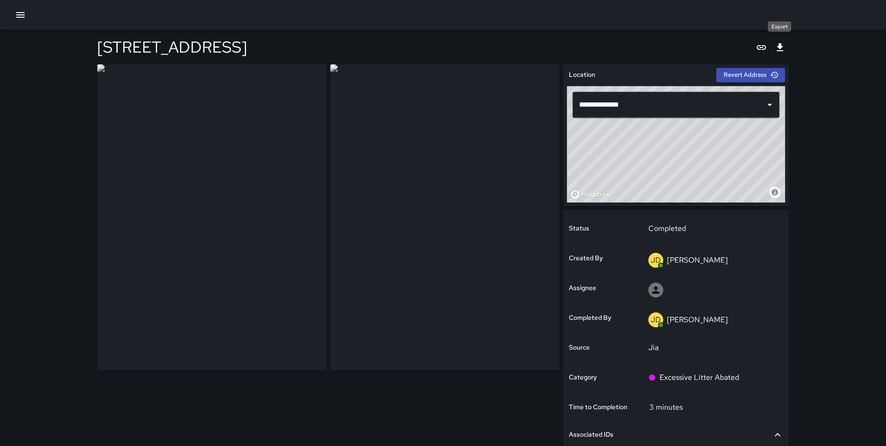
click at [778, 41] on button "Export" at bounding box center [780, 47] width 19 height 19
click at [338, 38] on div "379 8th Street" at bounding box center [443, 47] width 692 height 34
